Goal: Transaction & Acquisition: Purchase product/service

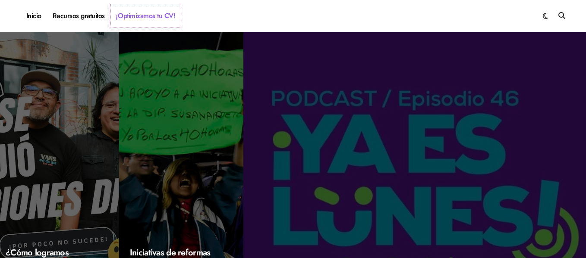
click at [166, 13] on link "¡Optimizamos tu CV!" at bounding box center [145, 15] width 70 height 23
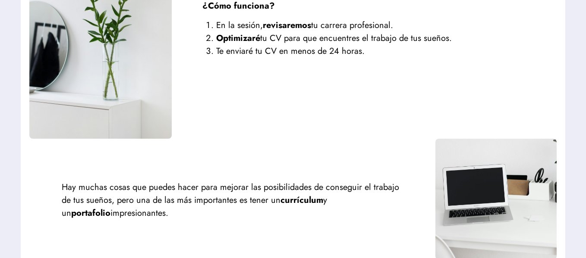
scroll to position [1078, 0]
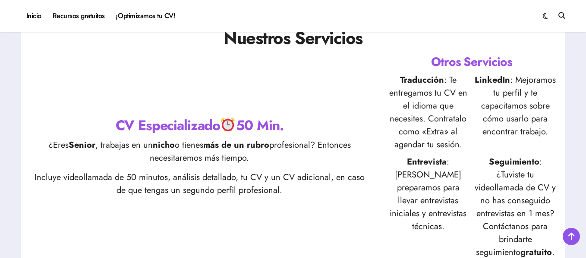
scroll to position [904, 0]
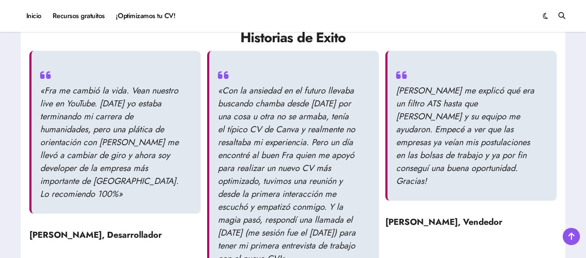
drag, startPoint x: 441, startPoint y: 199, endPoint x: 418, endPoint y: 164, distance: 41.4
drag, startPoint x: 538, startPoint y: 133, endPoint x: 501, endPoint y: 97, distance: 51.8
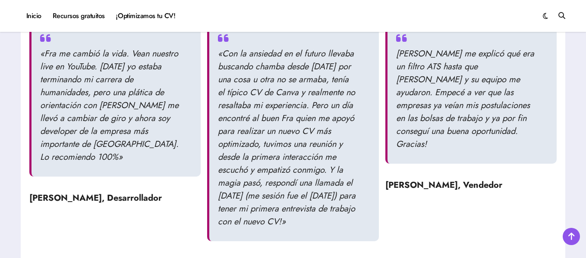
scroll to position [991, 0]
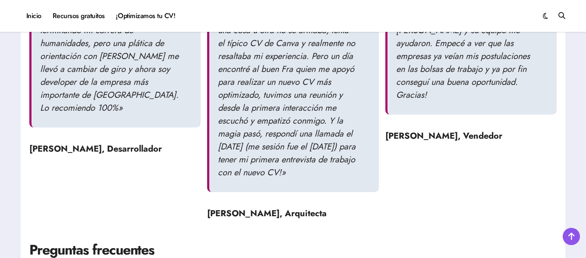
drag, startPoint x: 537, startPoint y: 103, endPoint x: 540, endPoint y: 134, distance: 31.2
drag, startPoint x: 546, startPoint y: 144, endPoint x: 504, endPoint y: 97, distance: 64.1
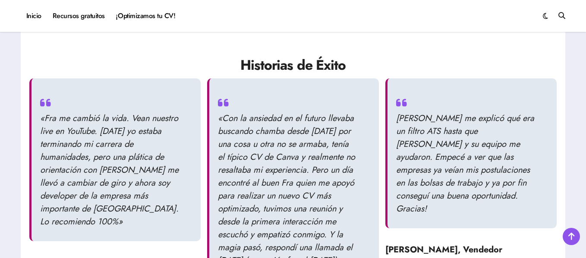
scroll to position [861, 0]
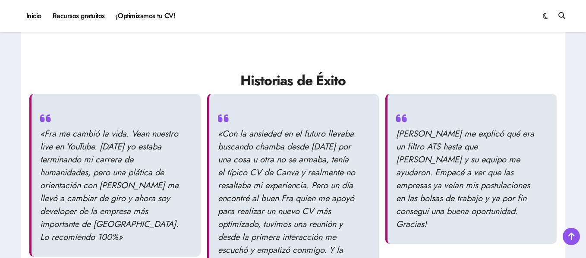
drag, startPoint x: 546, startPoint y: 181, endPoint x: 474, endPoint y: 121, distance: 93.4
drag, startPoint x: 504, startPoint y: 115, endPoint x: 535, endPoint y: 172, distance: 64.7
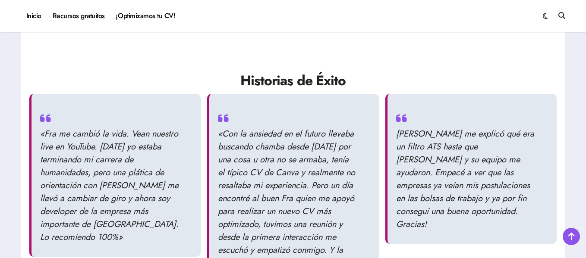
drag, startPoint x: 546, startPoint y: 174, endPoint x: 475, endPoint y: 126, distance: 85.3
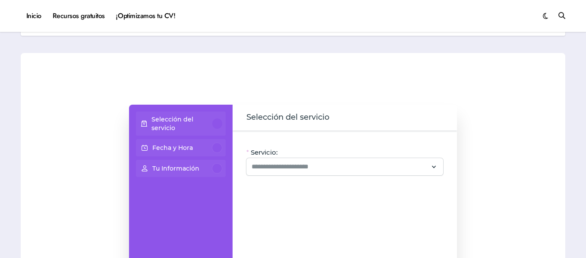
scroll to position [43, 0]
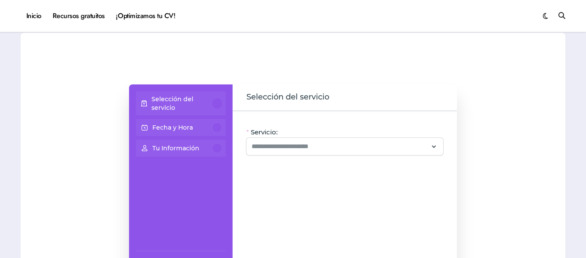
click at [211, 93] on div "Selección del servicio" at bounding box center [181, 103] width 90 height 24
click at [214, 102] on div at bounding box center [217, 103] width 10 height 10
click at [307, 153] on div at bounding box center [344, 146] width 197 height 17
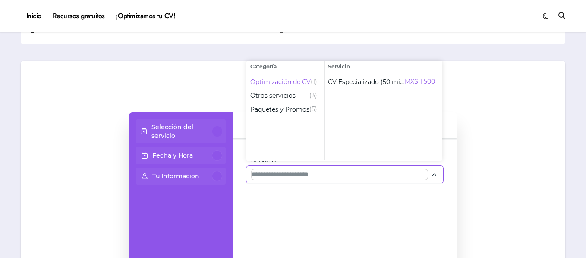
scroll to position [0, 0]
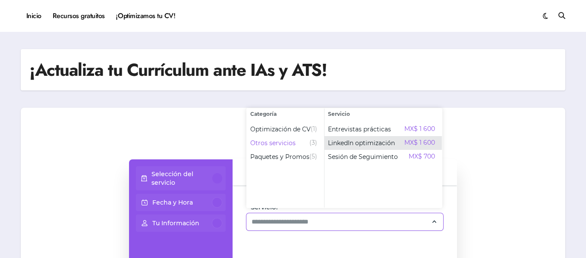
click at [354, 144] on span "LinkedIn optimización" at bounding box center [361, 143] width 67 height 9
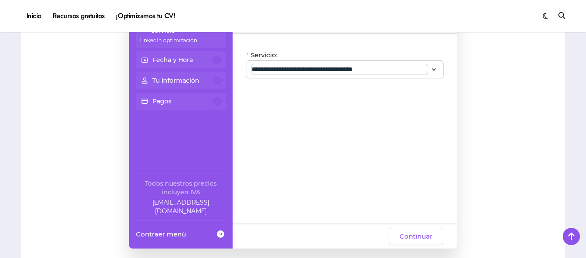
scroll to position [173, 0]
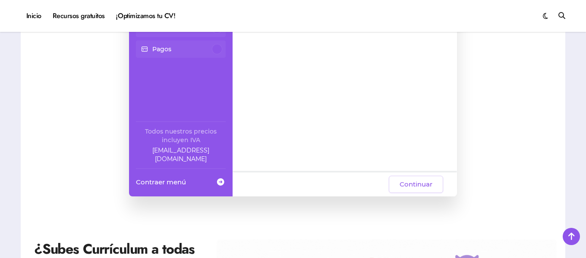
click at [416, 193] on div "Continuar" at bounding box center [344, 185] width 224 height 24
click at [416, 191] on button "Continuar" at bounding box center [416, 184] width 54 height 17
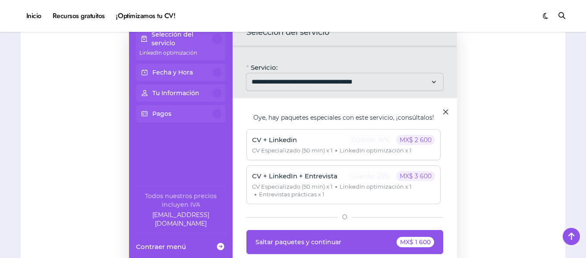
scroll to position [86, 0]
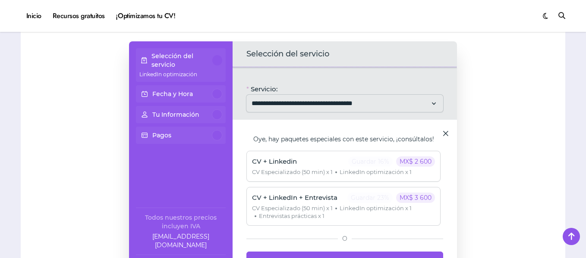
click at [448, 134] on span at bounding box center [445, 133] width 9 height 9
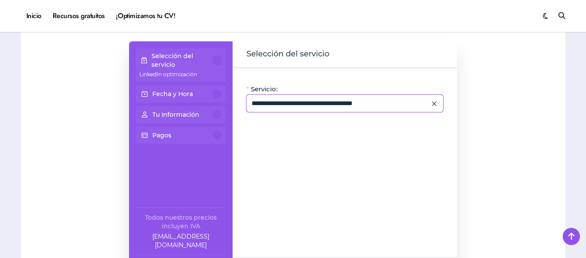
drag, startPoint x: 343, startPoint y: 110, endPoint x: 349, endPoint y: 111, distance: 6.2
click at [343, 110] on div "**********" at bounding box center [344, 103] width 197 height 17
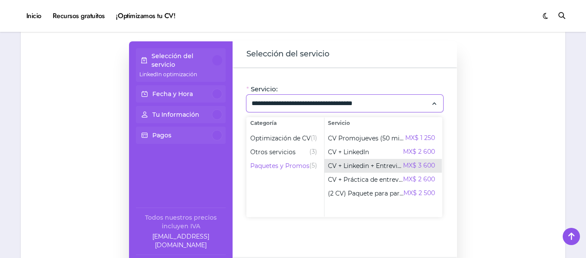
click at [363, 166] on span "CV + Linkedin + Entrevista" at bounding box center [365, 166] width 75 height 9
type input "**********"
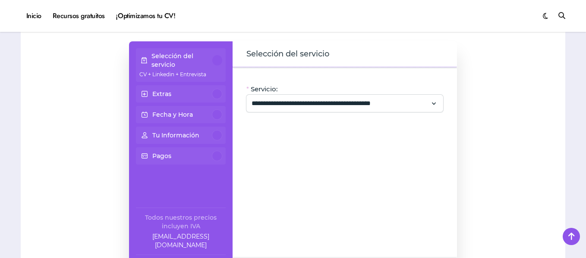
click at [449, 113] on div "**********" at bounding box center [344, 162] width 224 height 191
click at [432, 103] on icon at bounding box center [434, 104] width 8 height 12
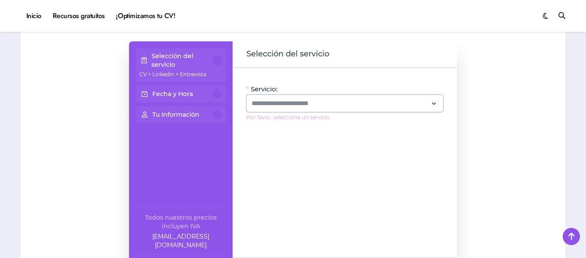
click at [203, 60] on p "Selección del servicio" at bounding box center [181, 60] width 61 height 17
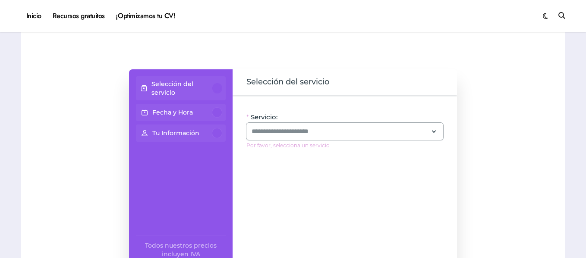
scroll to position [43, 0]
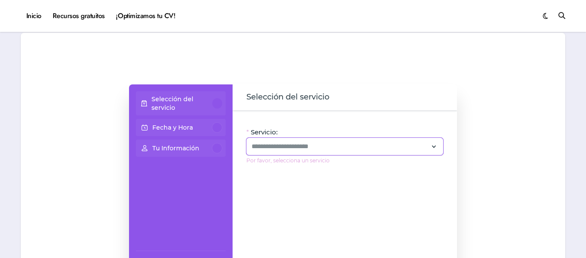
drag, startPoint x: 292, startPoint y: 140, endPoint x: 292, endPoint y: 144, distance: 4.3
click at [292, 143] on div at bounding box center [344, 146] width 197 height 17
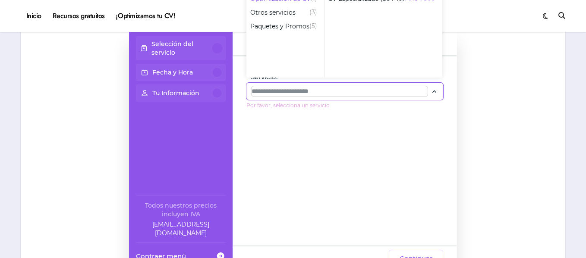
scroll to position [173, 0]
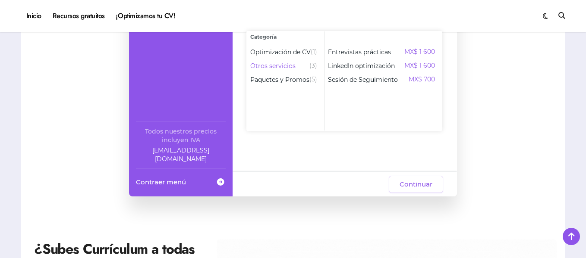
click at [220, 182] on span at bounding box center [220, 182] width 10 height 16
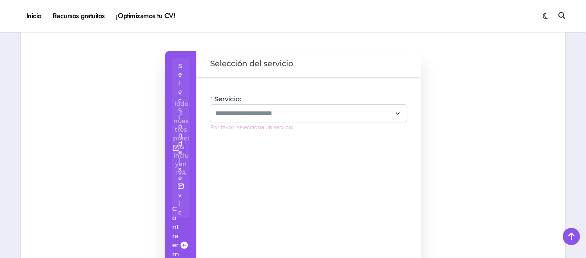
scroll to position [0, 0]
